Goal: Task Accomplishment & Management: Use online tool/utility

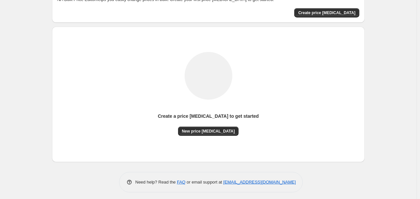
scroll to position [47, 0]
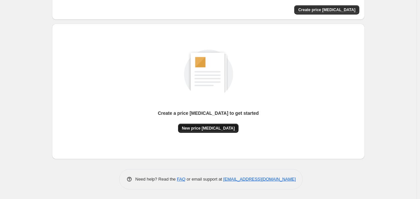
click at [202, 132] on button "New price [MEDICAL_DATA]" at bounding box center [208, 128] width 61 height 9
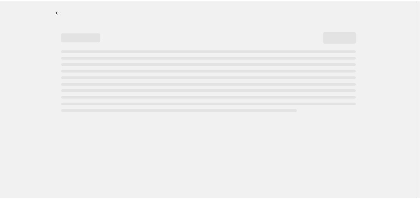
select select "percentage"
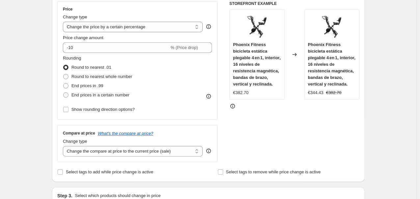
scroll to position [141, 0]
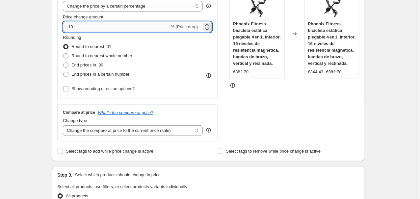
click at [110, 26] on input "-10" at bounding box center [116, 27] width 106 height 11
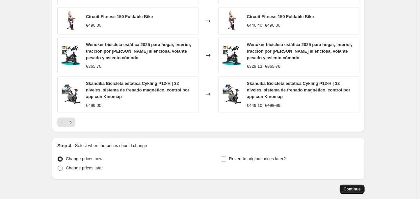
type input "-35"
click at [354, 189] on span "Continue" at bounding box center [352, 189] width 17 height 5
click at [350, 194] on button "Continue" at bounding box center [352, 189] width 25 height 9
click at [359, 192] on span "Continue" at bounding box center [352, 189] width 17 height 5
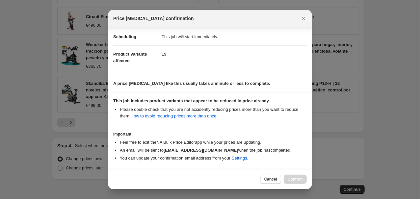
scroll to position [79, 0]
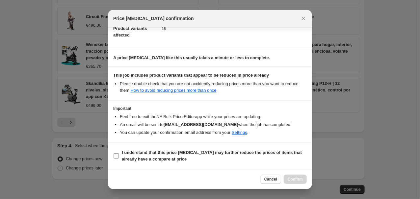
click at [148, 157] on b "I understand that this price [MEDICAL_DATA] may further reduce the prices of it…" at bounding box center [212, 156] width 180 height 12
click at [119, 157] on input "I understand that this price [MEDICAL_DATA] may further reduce the prices of it…" at bounding box center [116, 155] width 5 height 5
checkbox input "true"
click at [292, 179] on span "Confirm" at bounding box center [295, 179] width 15 height 5
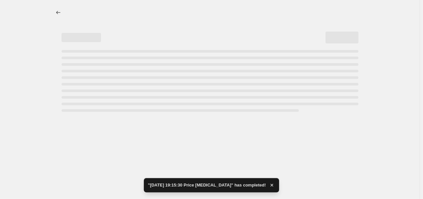
select select "percentage"
